Goal: Information Seeking & Learning: Learn about a topic

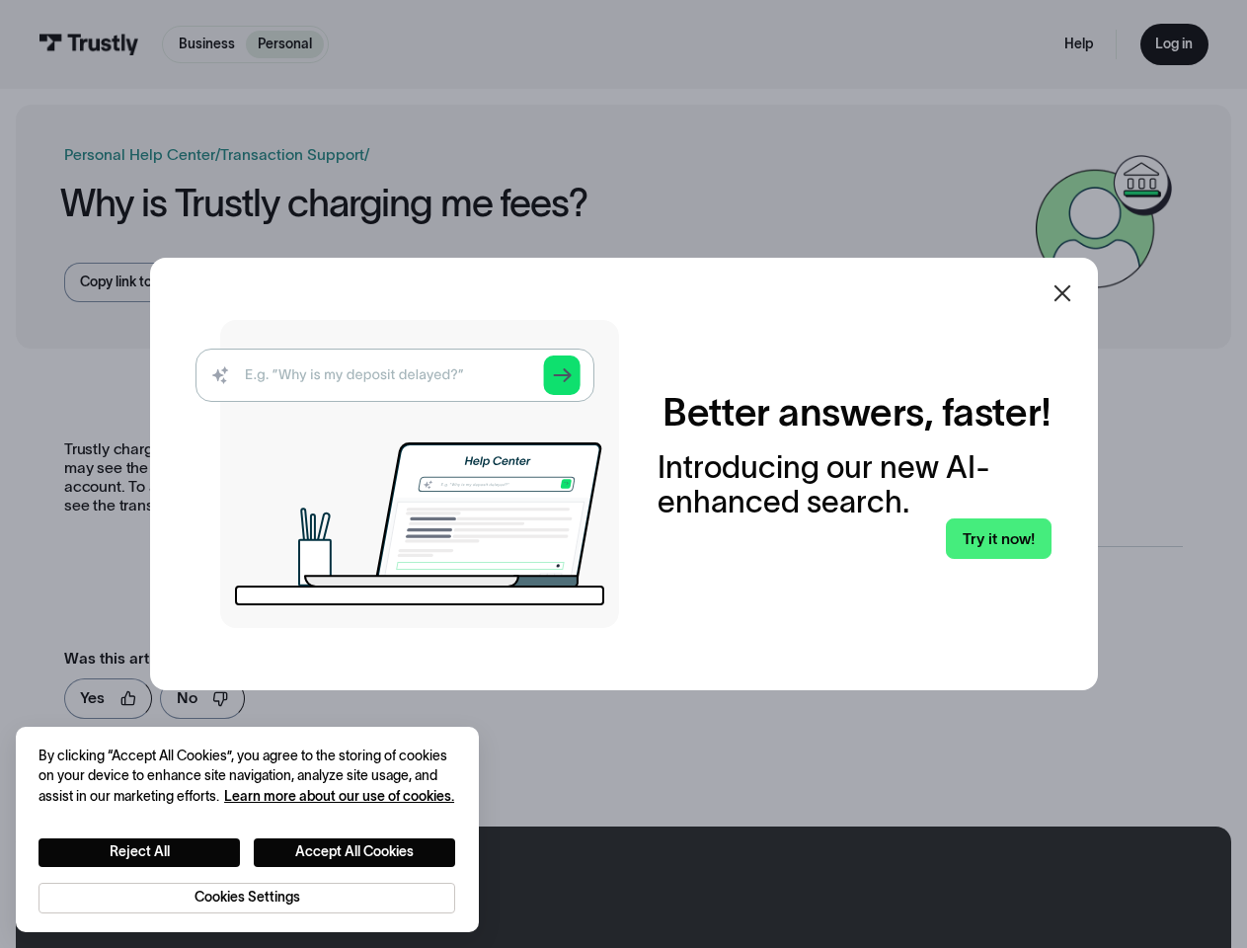
click at [619, 474] on img at bounding box center [406, 474] width 423 height 308
click at [1070, 293] on icon at bounding box center [1061, 293] width 17 height 17
click at [139, 851] on button "Reject All" at bounding box center [138, 852] width 201 height 29
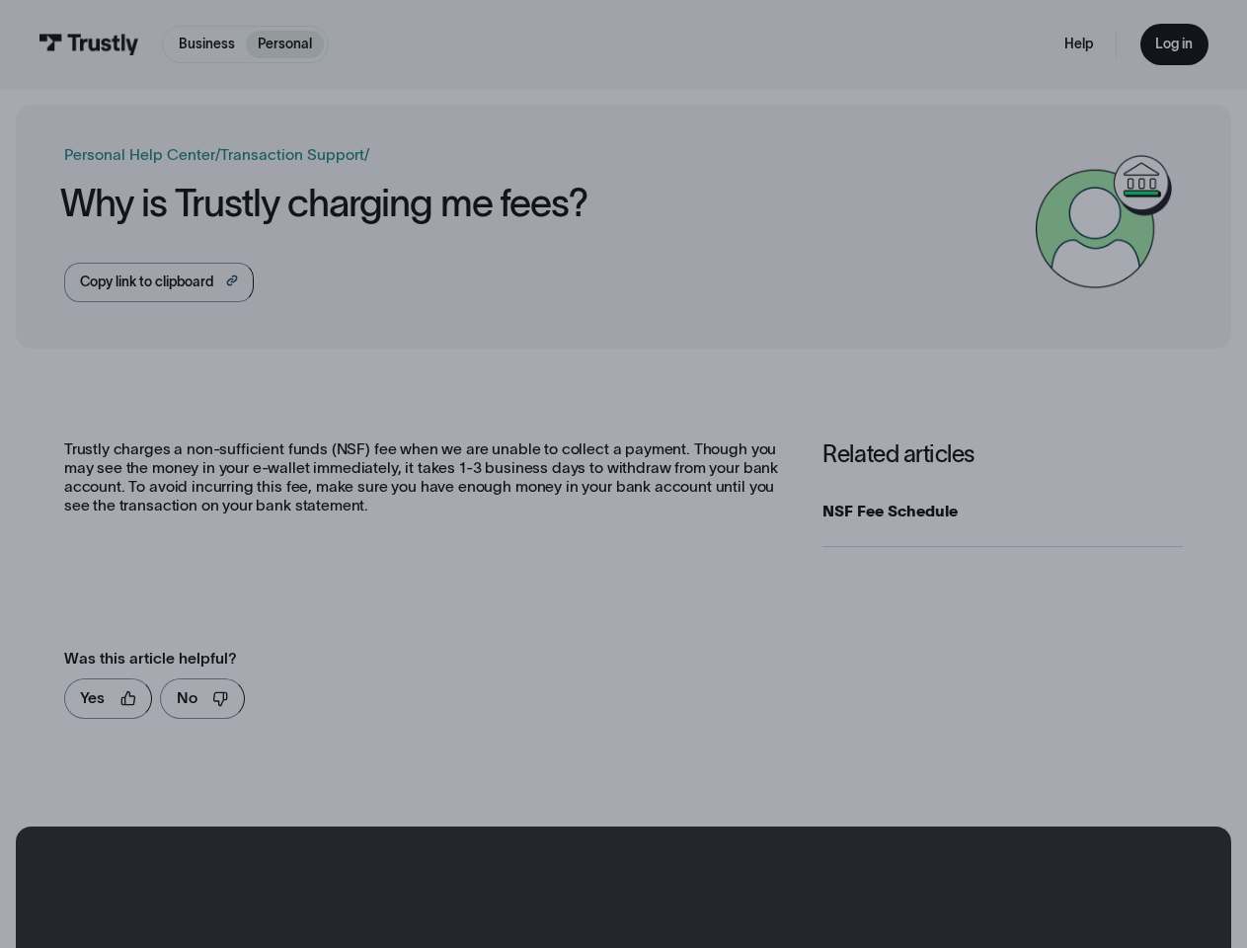
click at [355, 851] on button "Accept All Cookies" at bounding box center [354, 852] width 201 height 29
